Goal: Information Seeking & Learning: Learn about a topic

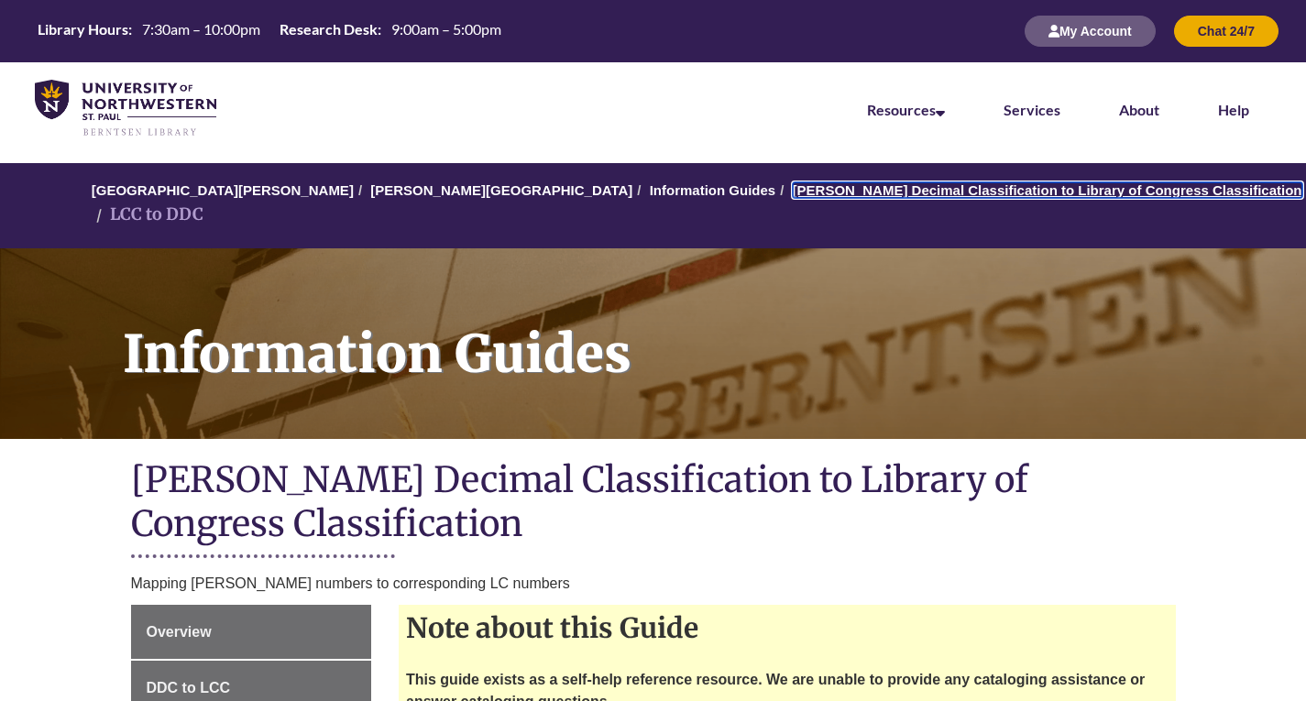
click at [793, 193] on link "[PERSON_NAME] Decimal Classification to Library of Congress Classification" at bounding box center [1048, 190] width 510 height 16
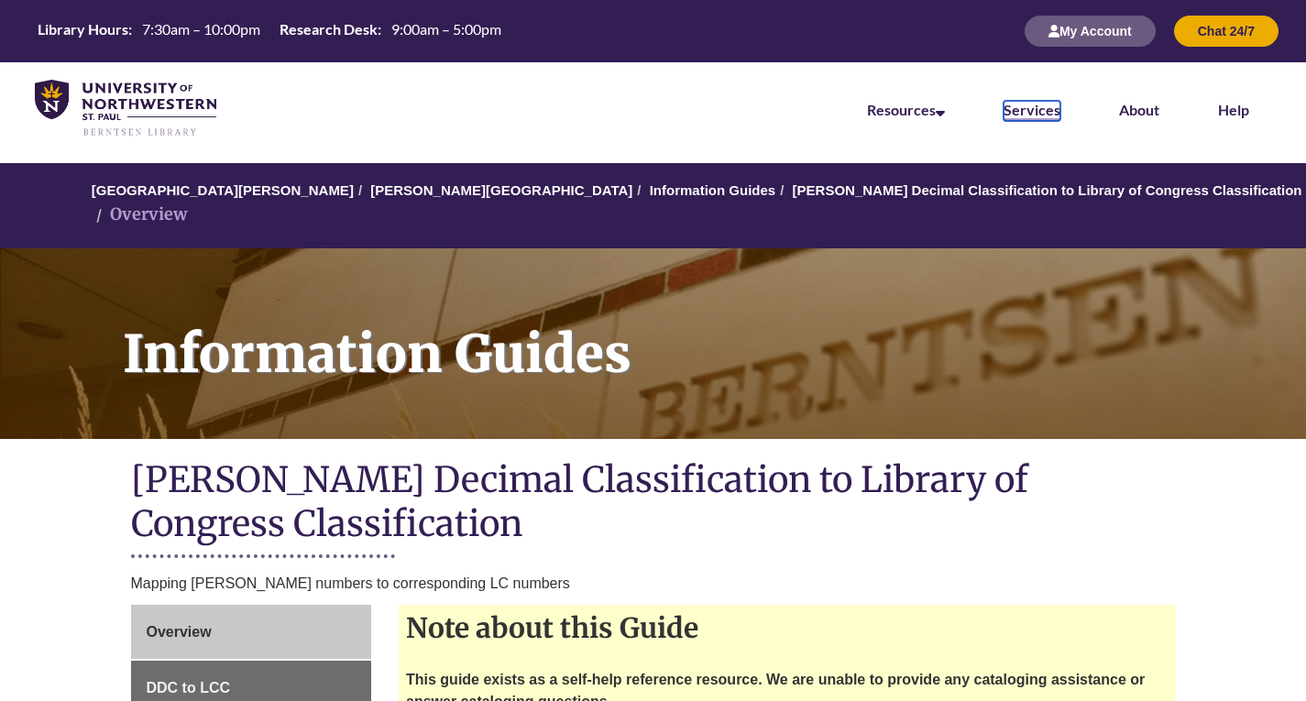
click at [1039, 112] on link "Services" at bounding box center [1031, 111] width 57 height 20
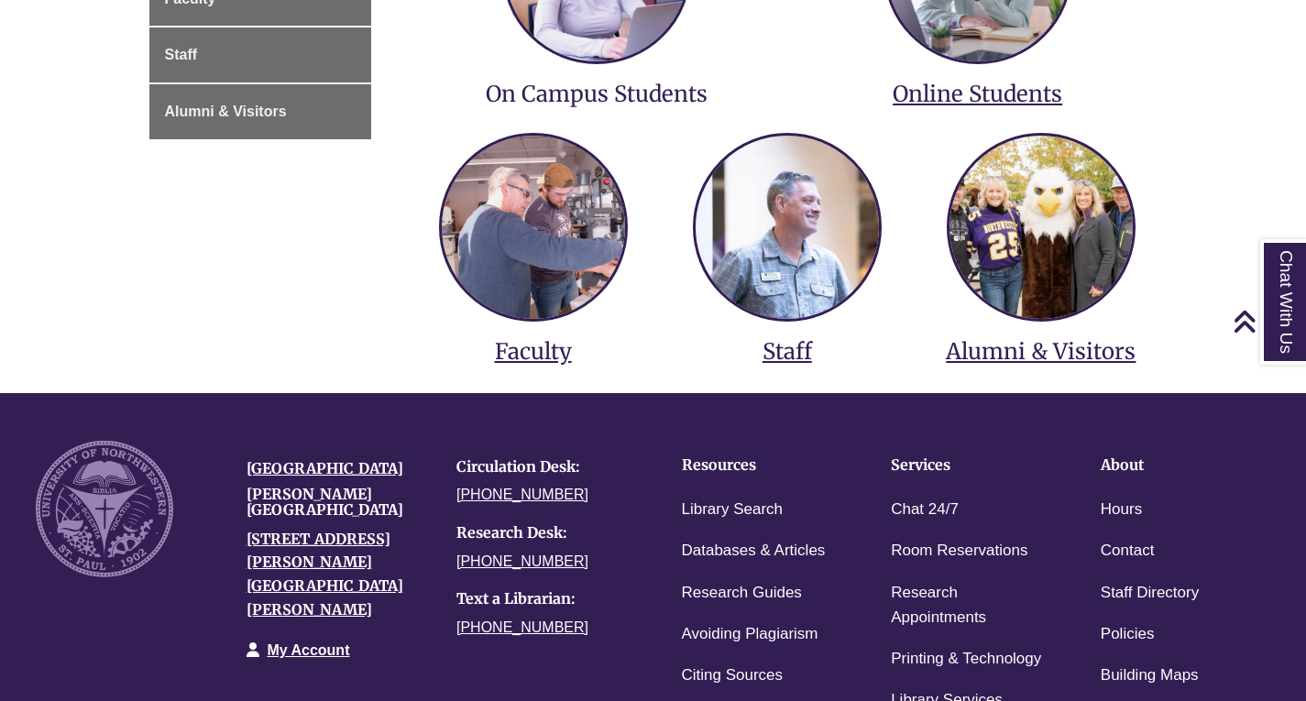
scroll to position [275, 0]
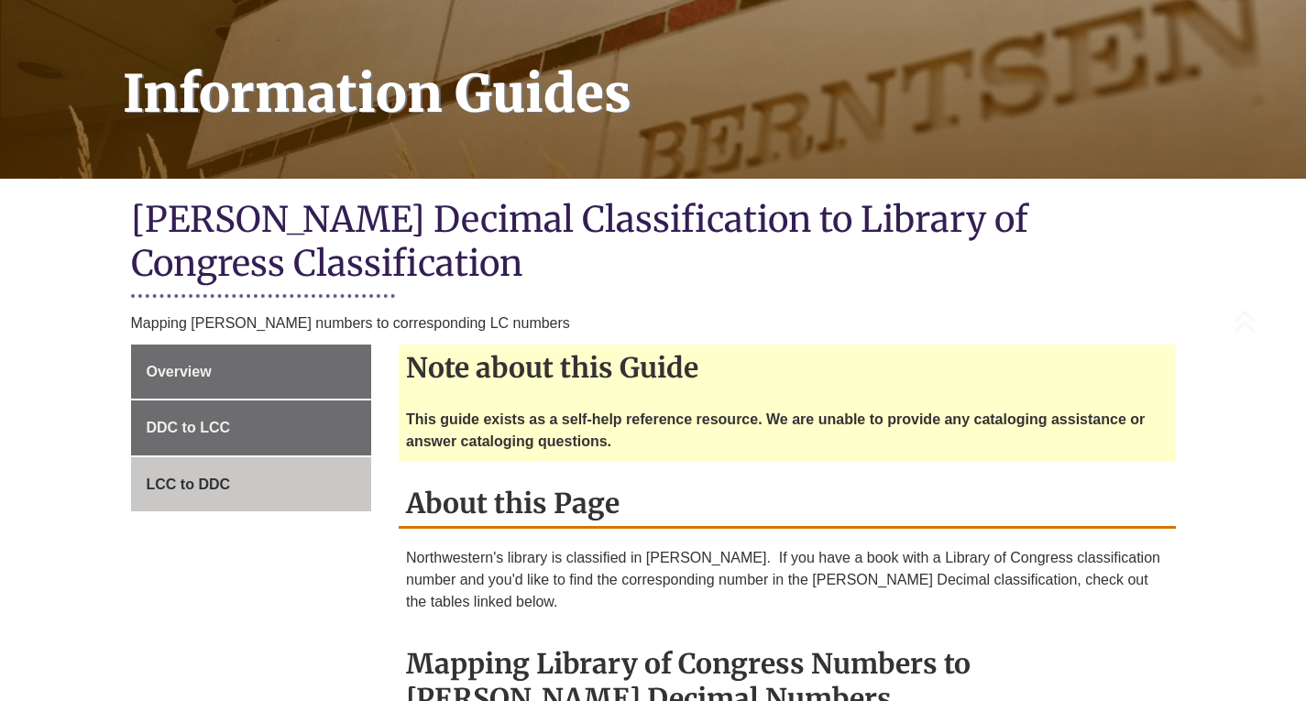
scroll to position [275, 0]
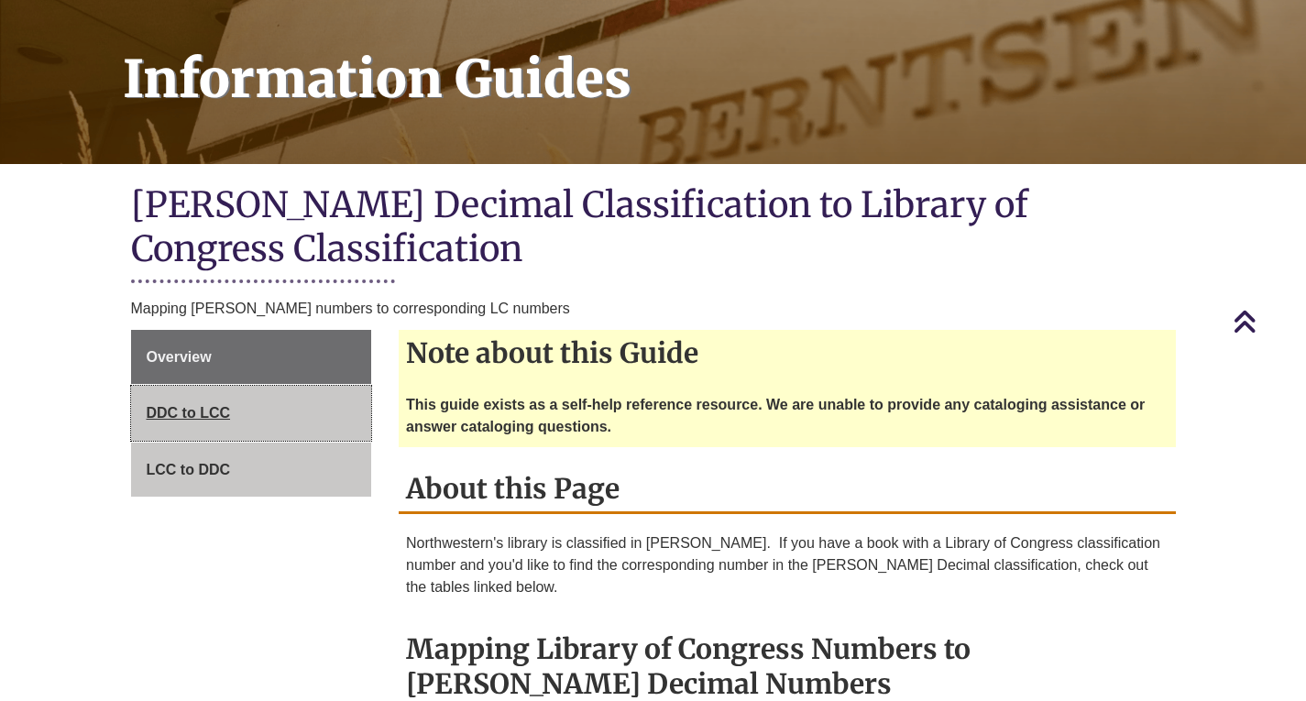
click at [206, 405] on span "DDC to LCC" at bounding box center [189, 413] width 84 height 16
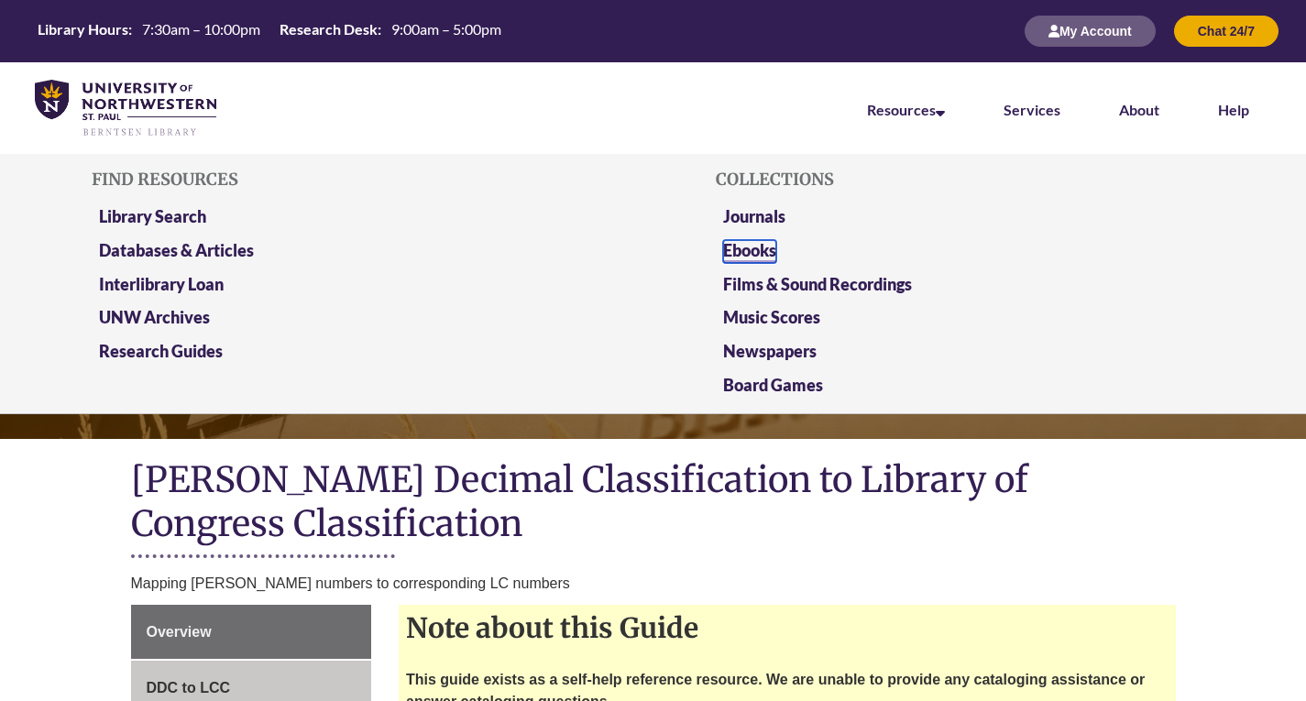
click at [753, 250] on link "Ebooks" at bounding box center [749, 251] width 53 height 23
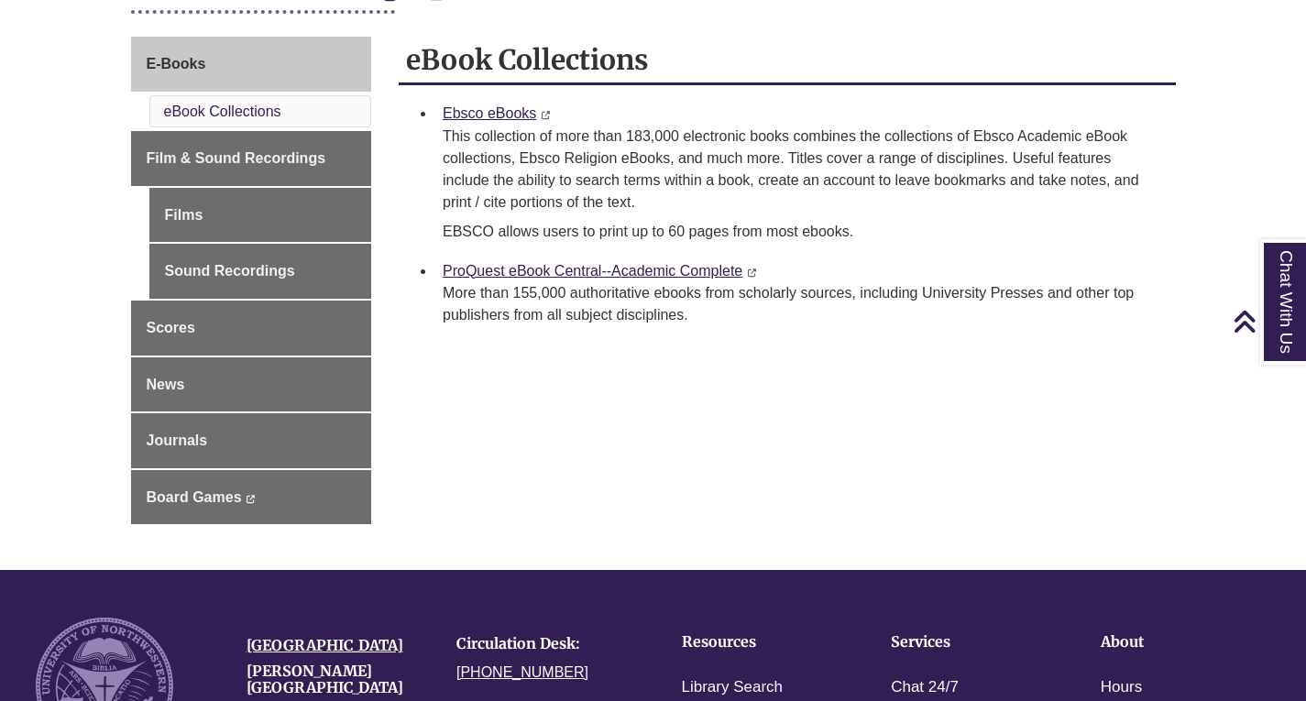
scroll to position [275, 0]
